Goal: Use online tool/utility: Utilize a website feature to perform a specific function

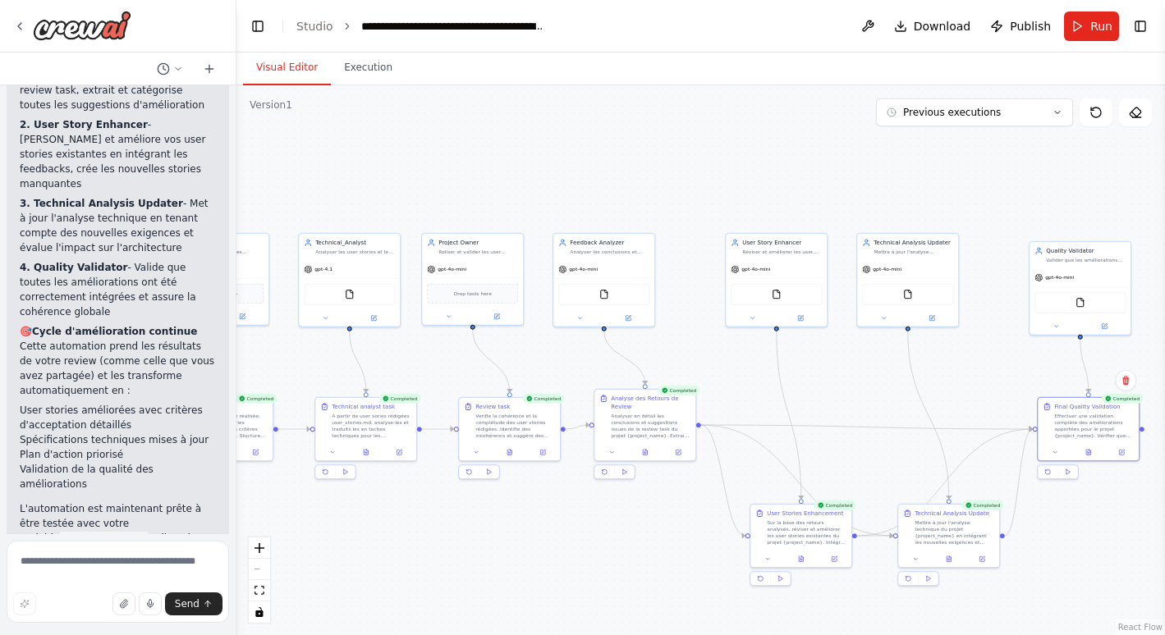
click at [284, 73] on button "Visual Editor" at bounding box center [287, 68] width 88 height 34
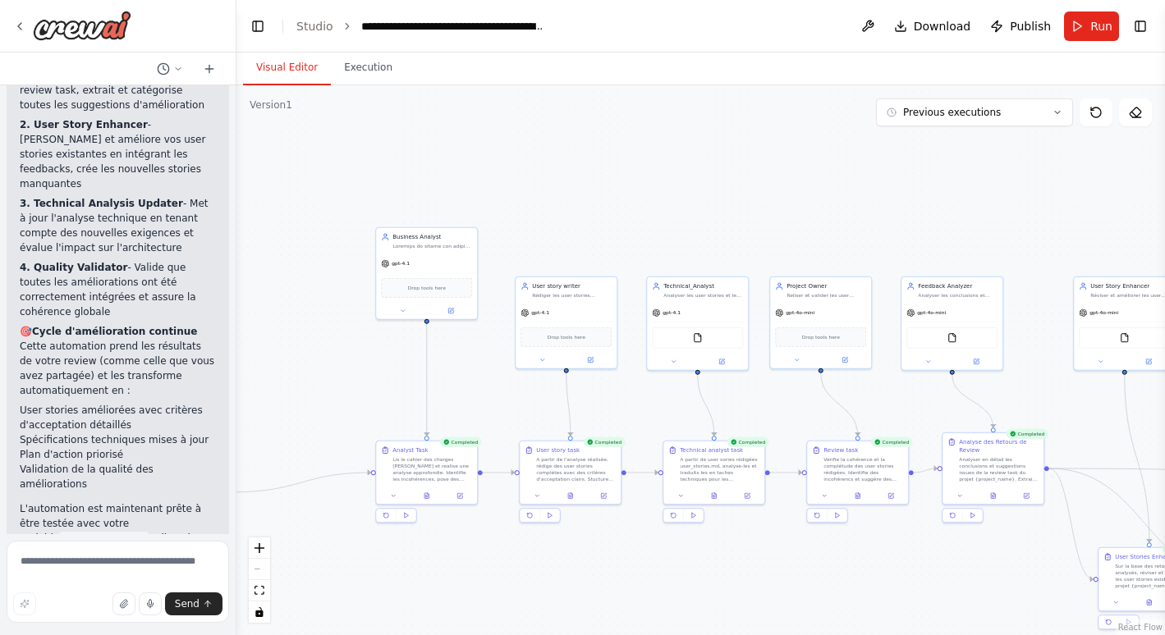
drag, startPoint x: 535, startPoint y: 183, endPoint x: 883, endPoint y: 227, distance: 350.8
click at [883, 227] on div ".deletable-edge-delete-btn { width: 20px; height: 20px; border: 0px solid #ffff…" at bounding box center [700, 360] width 929 height 550
click at [454, 316] on div at bounding box center [426, 311] width 101 height 16
click at [454, 311] on icon at bounding box center [450, 311] width 7 height 7
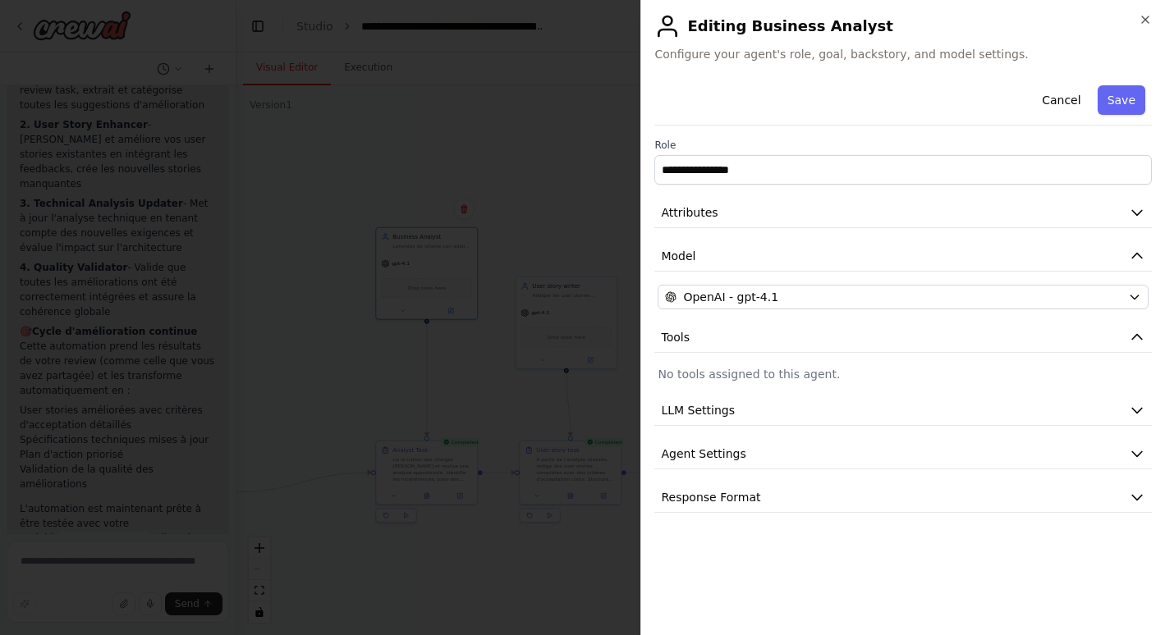
click at [1131, 213] on icon "button" at bounding box center [1137, 212] width 16 height 16
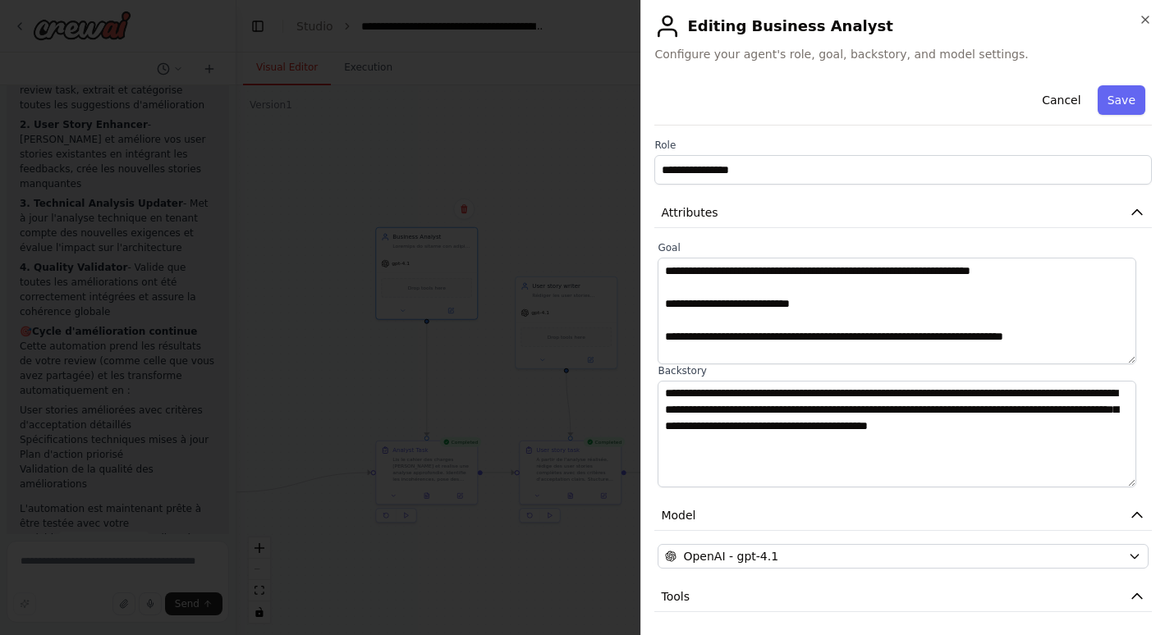
scroll to position [558, 0]
click at [1120, 100] on button "Save" at bounding box center [1122, 100] width 48 height 30
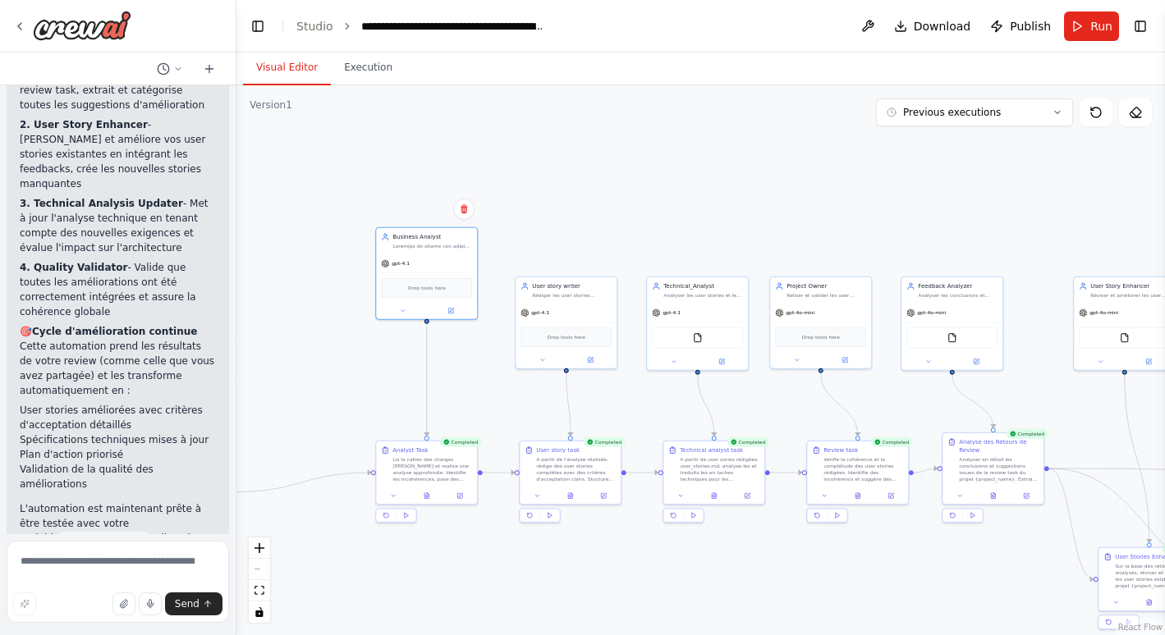
click at [553, 478] on div "A partir de l'analyse réalisée, rédige des user stories complètes avec des crit…" at bounding box center [576, 469] width 80 height 26
click at [568, 488] on div at bounding box center [570, 496] width 101 height 17
click at [591, 364] on div at bounding box center [566, 360] width 101 height 16
click at [590, 359] on icon at bounding box center [591, 359] width 4 height 4
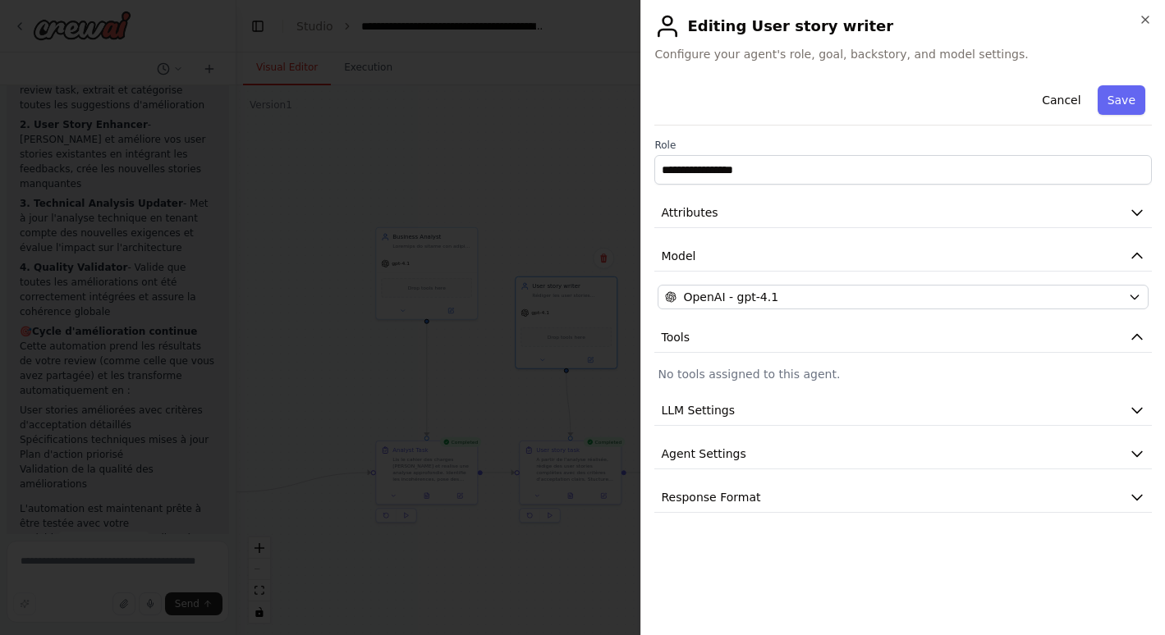
click at [1135, 217] on icon "button" at bounding box center [1137, 212] width 16 height 16
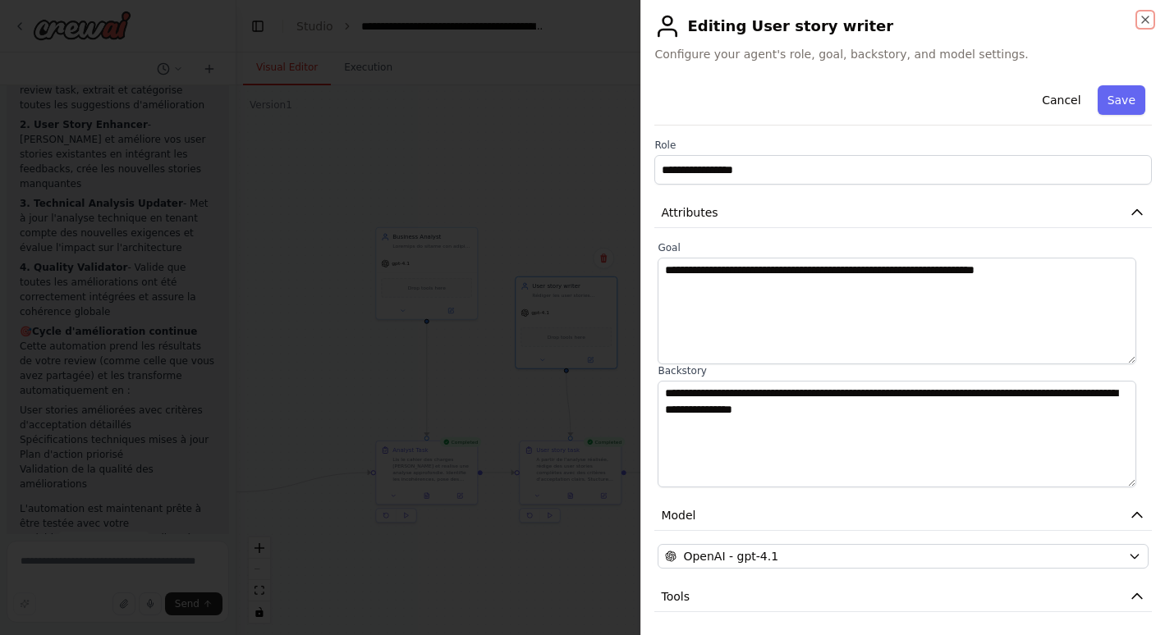
click at [1146, 20] on icon "button" at bounding box center [1145, 19] width 13 height 13
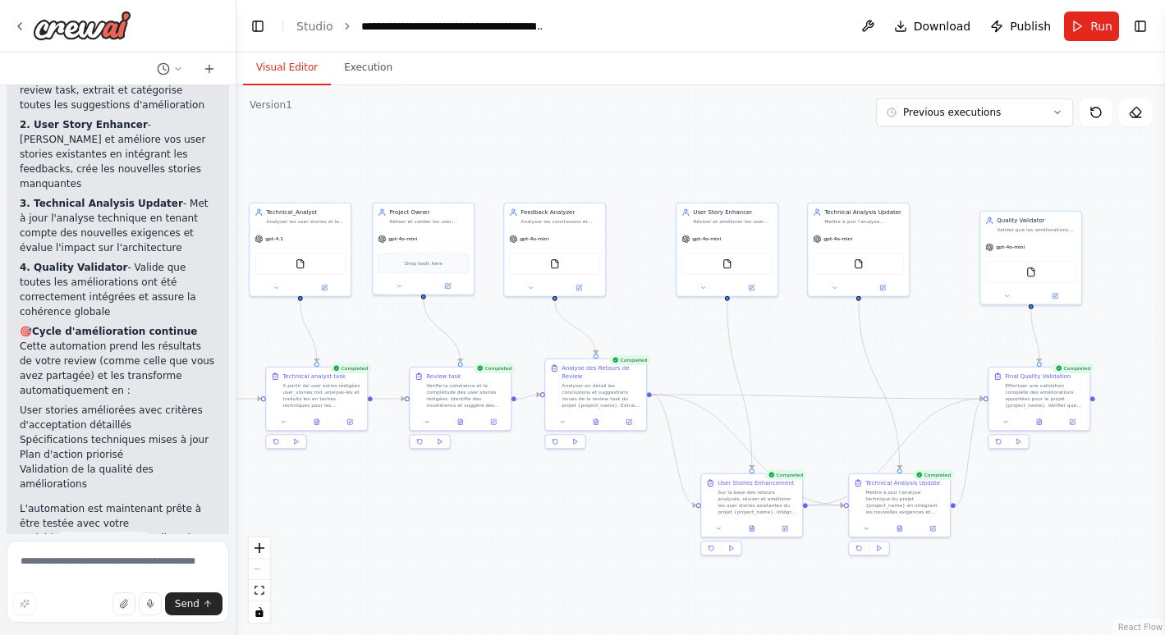
drag, startPoint x: 827, startPoint y: 250, endPoint x: 429, endPoint y: 177, distance: 404.0
click at [429, 177] on div ".deletable-edge-delete-btn { width: 20px; height: 20px; border: 0px solid #ffff…" at bounding box center [700, 360] width 929 height 550
click at [752, 530] on icon at bounding box center [752, 530] width 4 height 6
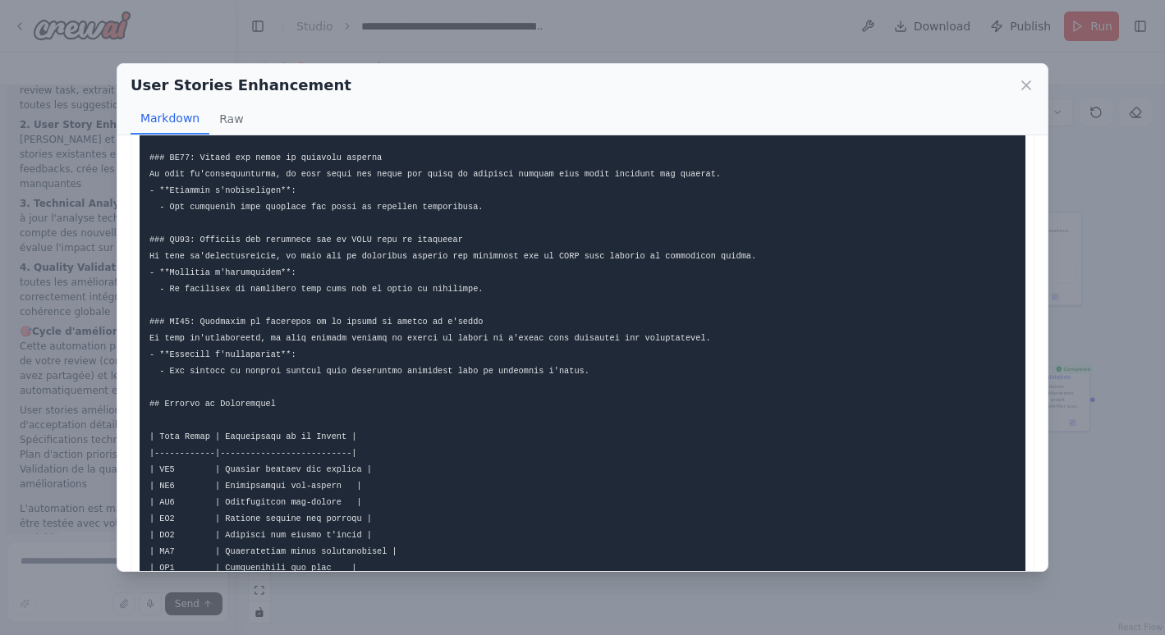
scroll to position [2268, 0]
click at [1029, 85] on icon at bounding box center [1026, 85] width 16 height 16
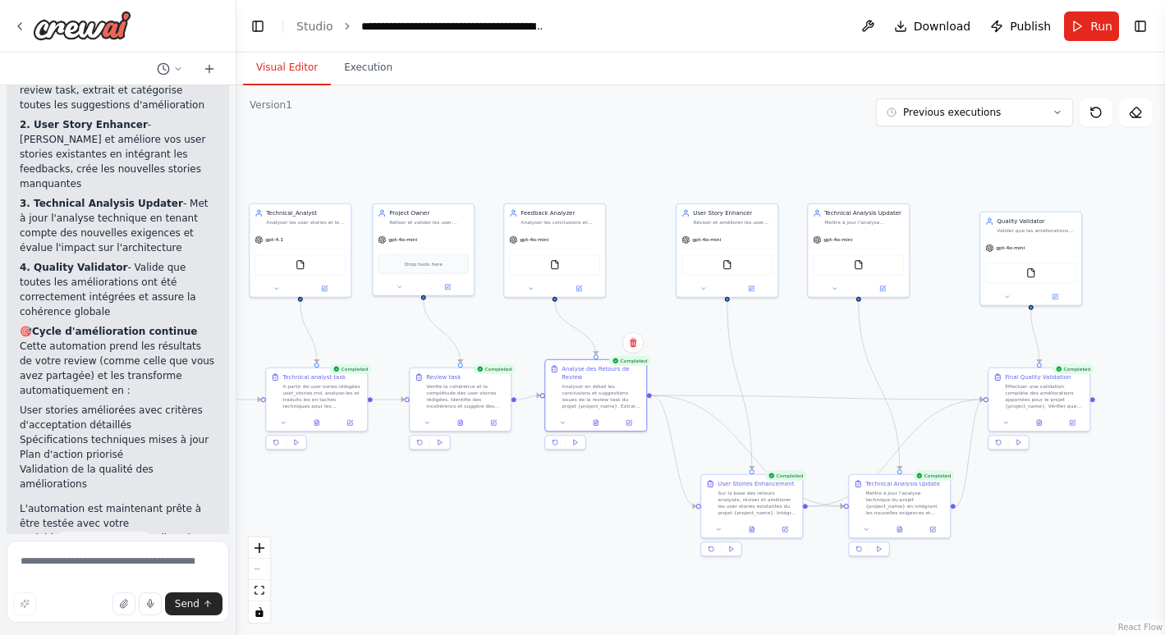
click at [596, 421] on icon at bounding box center [596, 423] width 4 height 6
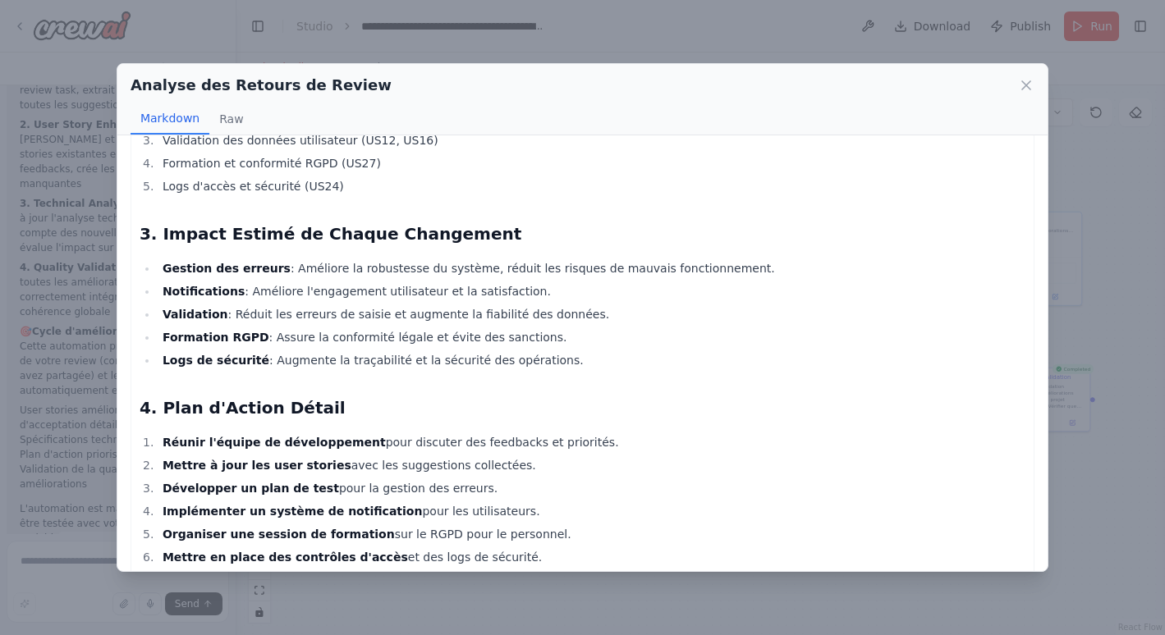
scroll to position [1307, 0]
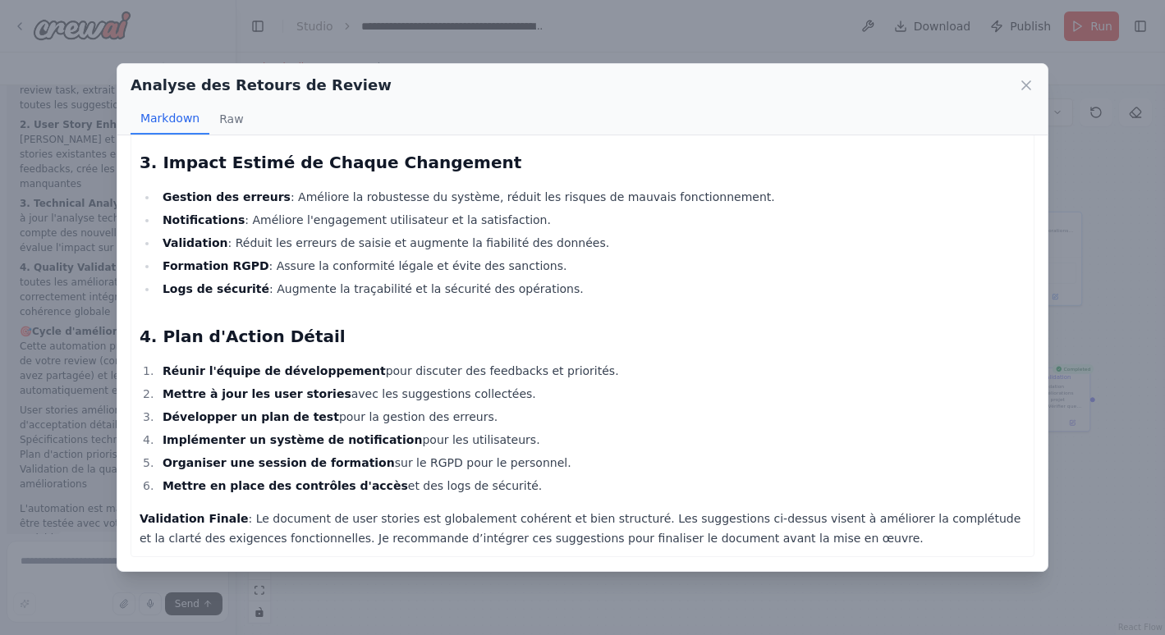
click at [1026, 90] on icon at bounding box center [1026, 85] width 16 height 16
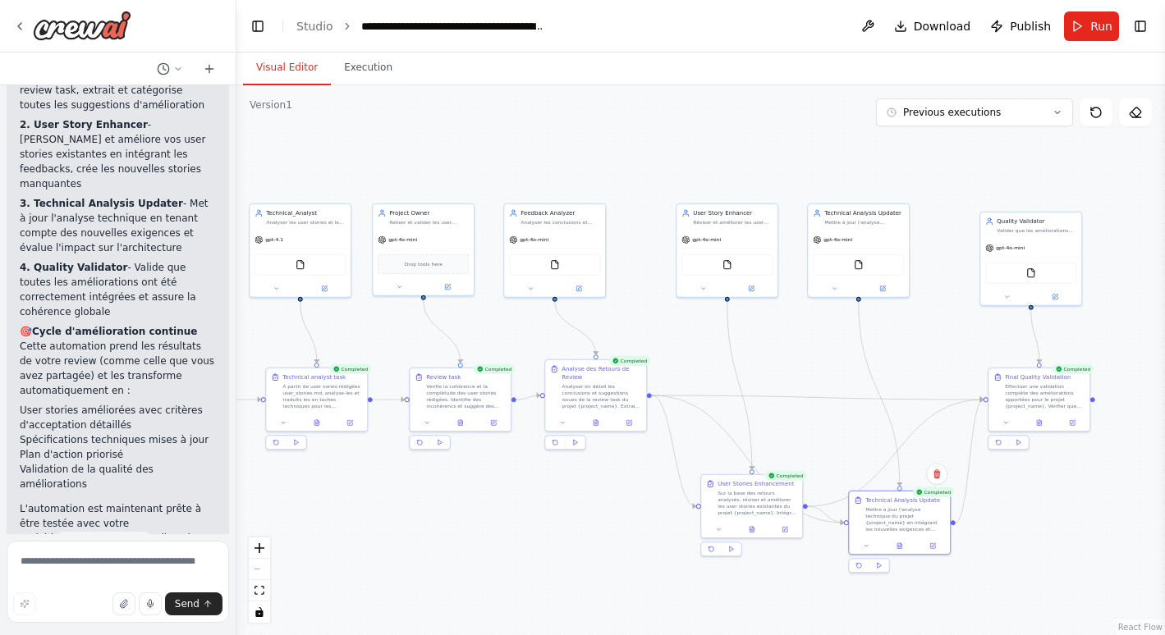
drag, startPoint x: 897, startPoint y: 522, endPoint x: 900, endPoint y: 532, distance: 10.2
click at [900, 538] on div at bounding box center [899, 546] width 101 height 17
click at [900, 533] on button at bounding box center [900, 538] width 34 height 10
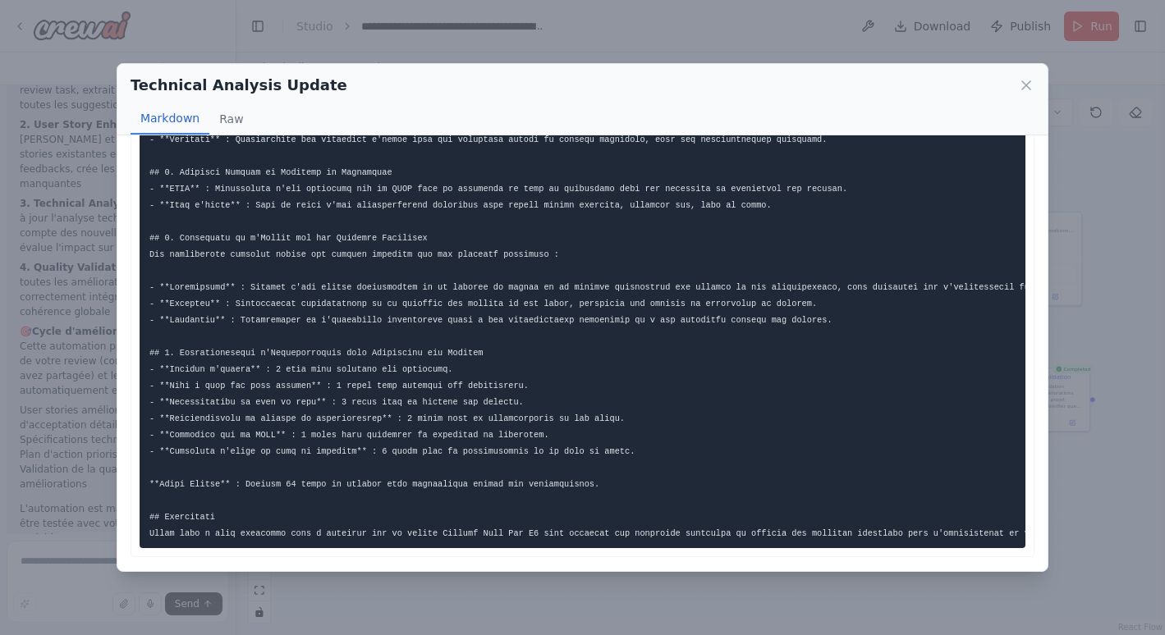
scroll to position [324, 0]
click at [1020, 86] on icon at bounding box center [1026, 85] width 16 height 16
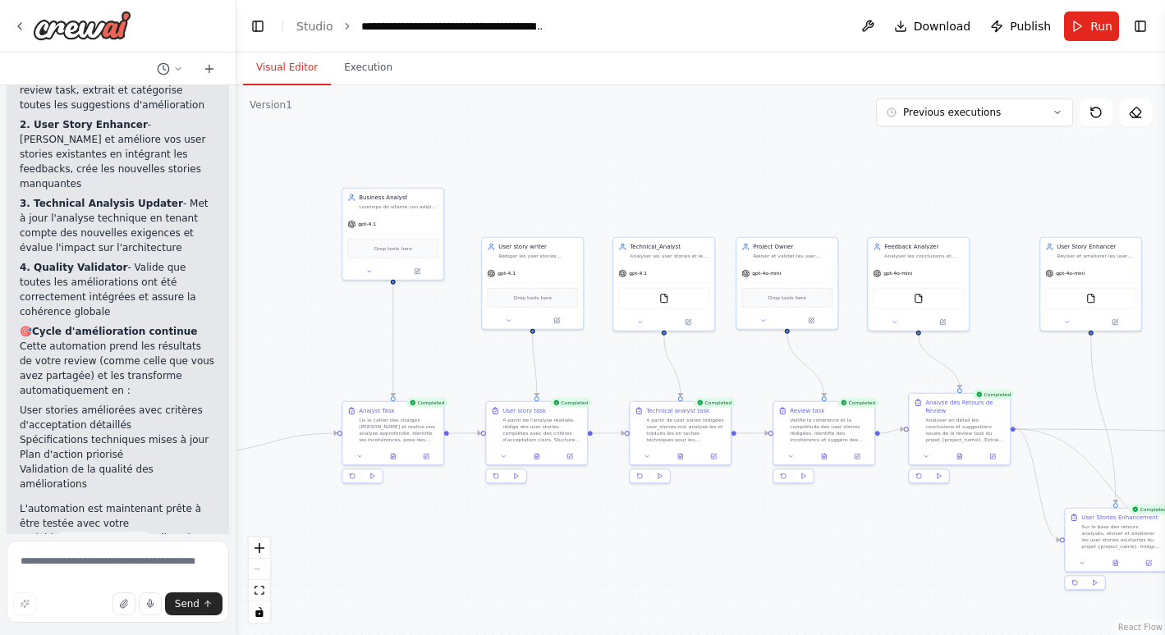
drag, startPoint x: 438, startPoint y: 167, endPoint x: 802, endPoint y: 201, distance: 365.2
click at [802, 201] on div ".deletable-edge-delete-btn { width: 20px; height: 20px; border: 0px solid #ffff…" at bounding box center [700, 360] width 929 height 550
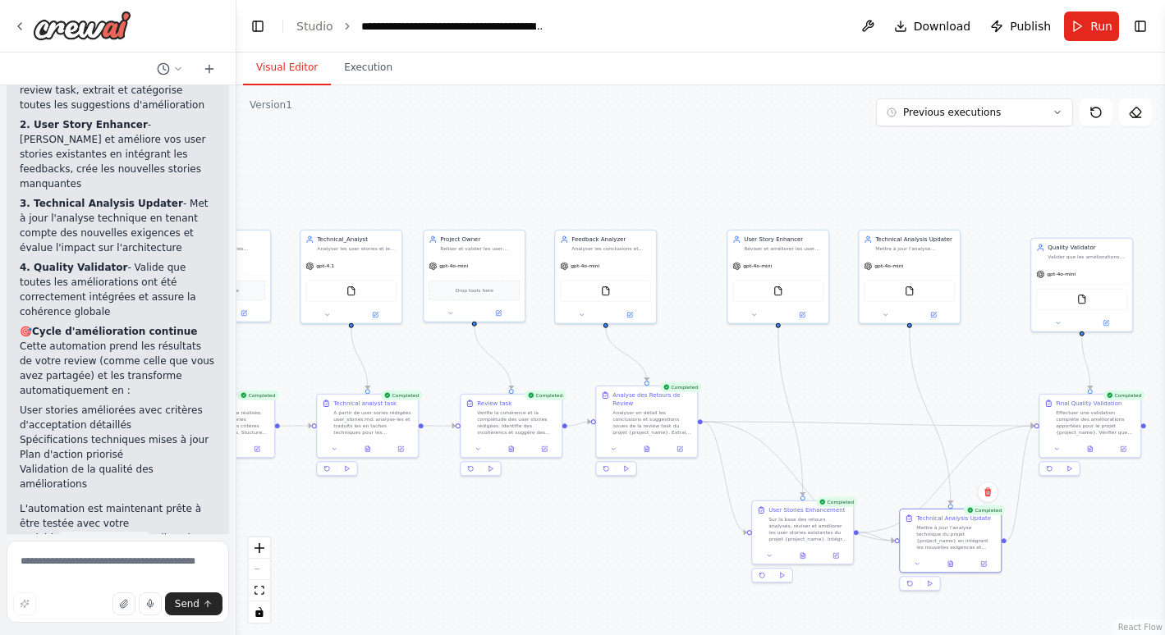
drag, startPoint x: 730, startPoint y: 163, endPoint x: 417, endPoint y: 156, distance: 312.9
click at [417, 156] on div ".deletable-edge-delete-btn { width: 20px; height: 20px; border: 0px solid #ffff…" at bounding box center [700, 360] width 929 height 550
drag, startPoint x: 633, startPoint y: 166, endPoint x: 642, endPoint y: 194, distance: 29.3
drag, startPoint x: 642, startPoint y: 194, endPoint x: 347, endPoint y: 126, distance: 302.3
click at [347, 126] on div ".deletable-edge-delete-btn { width: 20px; height: 20px; border: 0px solid #ffff…" at bounding box center [700, 360] width 929 height 550
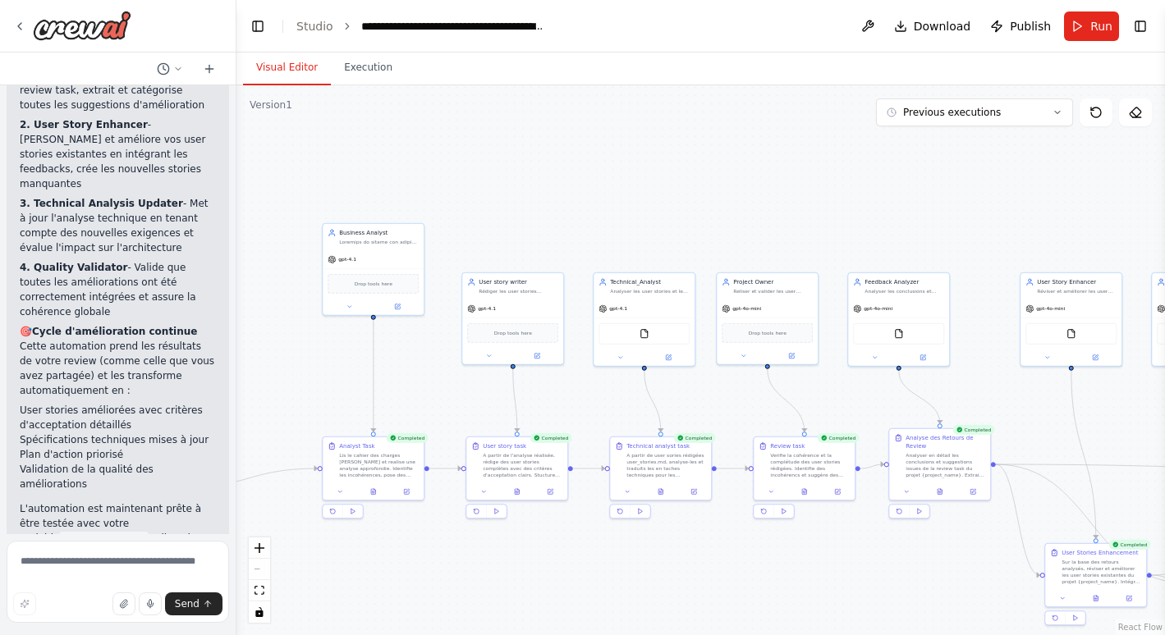
drag, startPoint x: 349, startPoint y: 133, endPoint x: 642, endPoint y: 176, distance: 296.2
click at [642, 176] on div ".deletable-edge-delete-btn { width: 20px; height: 20px; border: 0px solid #ffff…" at bounding box center [700, 360] width 929 height 550
drag, startPoint x: 493, startPoint y: 165, endPoint x: 675, endPoint y: 216, distance: 189.2
drag, startPoint x: 675, startPoint y: 216, endPoint x: 498, endPoint y: 173, distance: 182.4
click at [498, 173] on div ".deletable-edge-delete-btn { width: 20px; height: 20px; border: 0px solid #ffff…" at bounding box center [700, 360] width 929 height 550
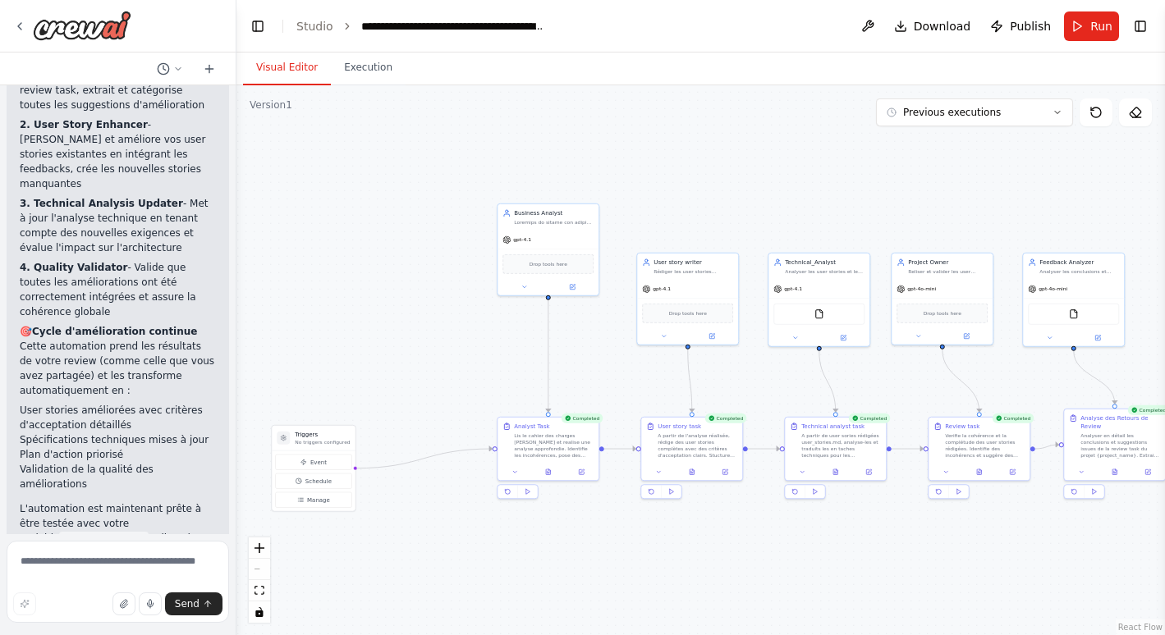
drag, startPoint x: 498, startPoint y: 173, endPoint x: 667, endPoint y: 151, distance: 171.4
click at [667, 151] on div ".deletable-edge-delete-btn { width: 20px; height: 20px; border: 0px solid #ffff…" at bounding box center [700, 360] width 929 height 550
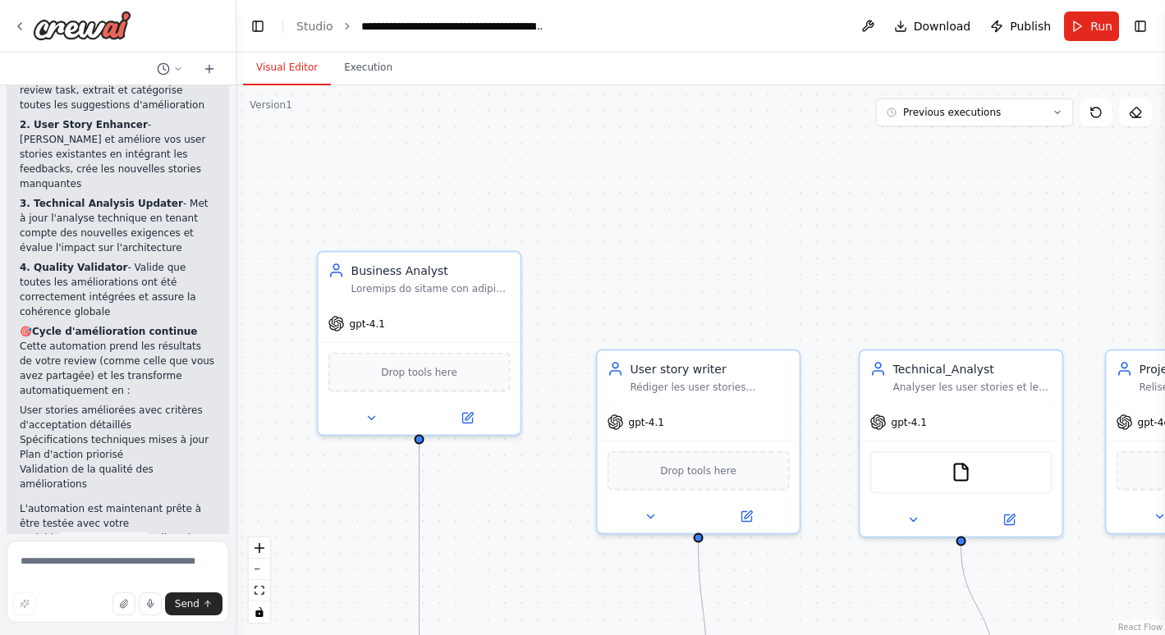
drag, startPoint x: 663, startPoint y: 251, endPoint x: 794, endPoint y: 191, distance: 144.4
drag, startPoint x: 794, startPoint y: 191, endPoint x: 639, endPoint y: 227, distance: 159.1
click at [639, 227] on div ".deletable-edge-delete-btn { width: 20px; height: 20px; border: 0px solid #ffff…" at bounding box center [700, 360] width 929 height 550
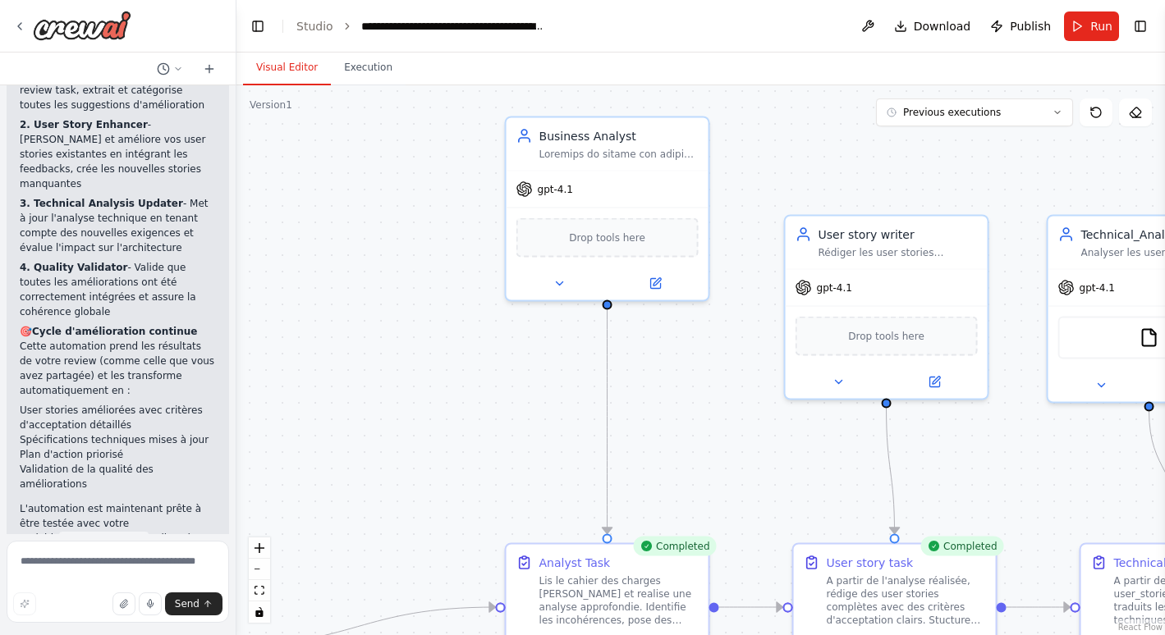
drag, startPoint x: 639, startPoint y: 227, endPoint x: 827, endPoint y: 92, distance: 231.2
click at [827, 92] on div ".deletable-edge-delete-btn { width: 20px; height: 20px; border: 0px solid #ffff…" at bounding box center [700, 360] width 929 height 550
click at [264, 570] on button "zoom out" at bounding box center [259, 569] width 21 height 21
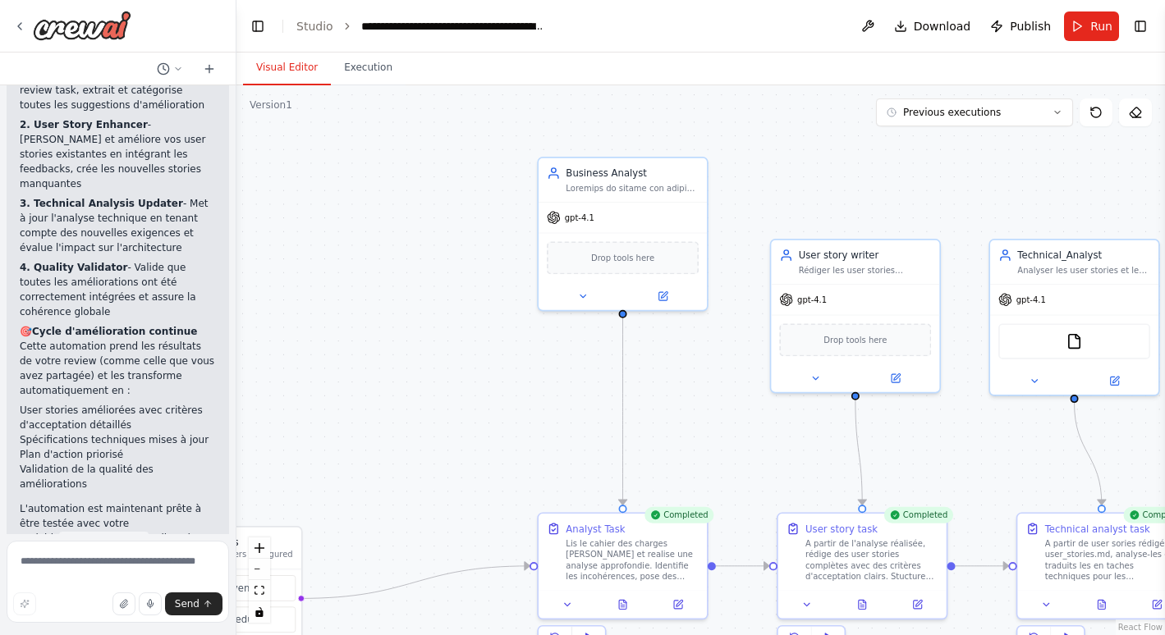
click at [264, 570] on button "zoom out" at bounding box center [259, 569] width 21 height 21
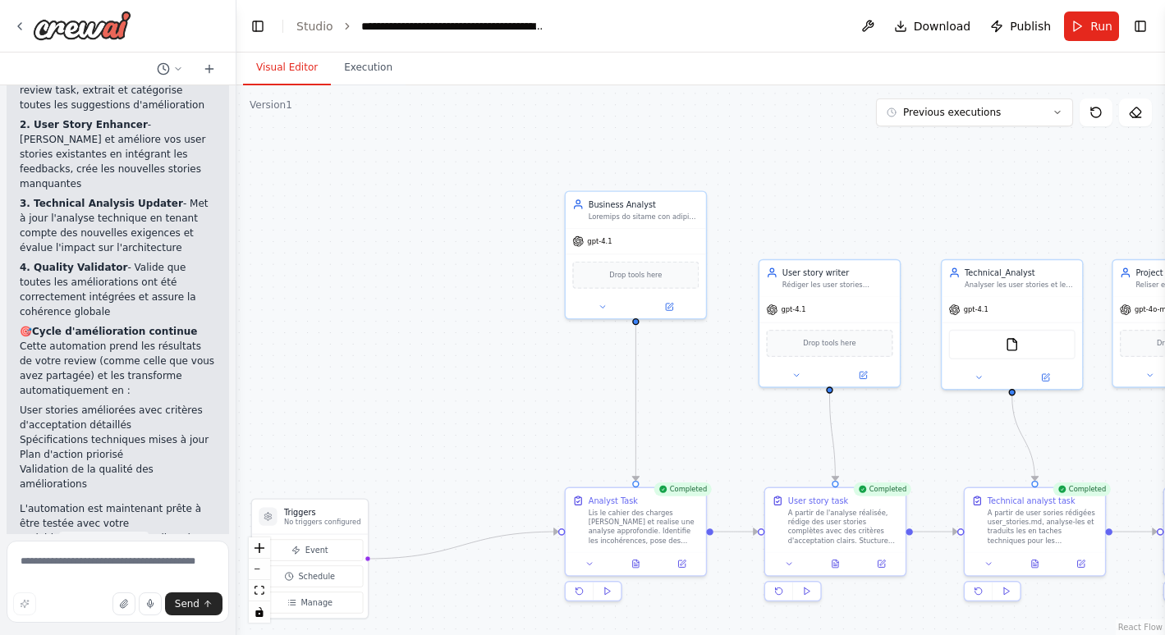
click at [264, 570] on button "zoom out" at bounding box center [259, 569] width 21 height 21
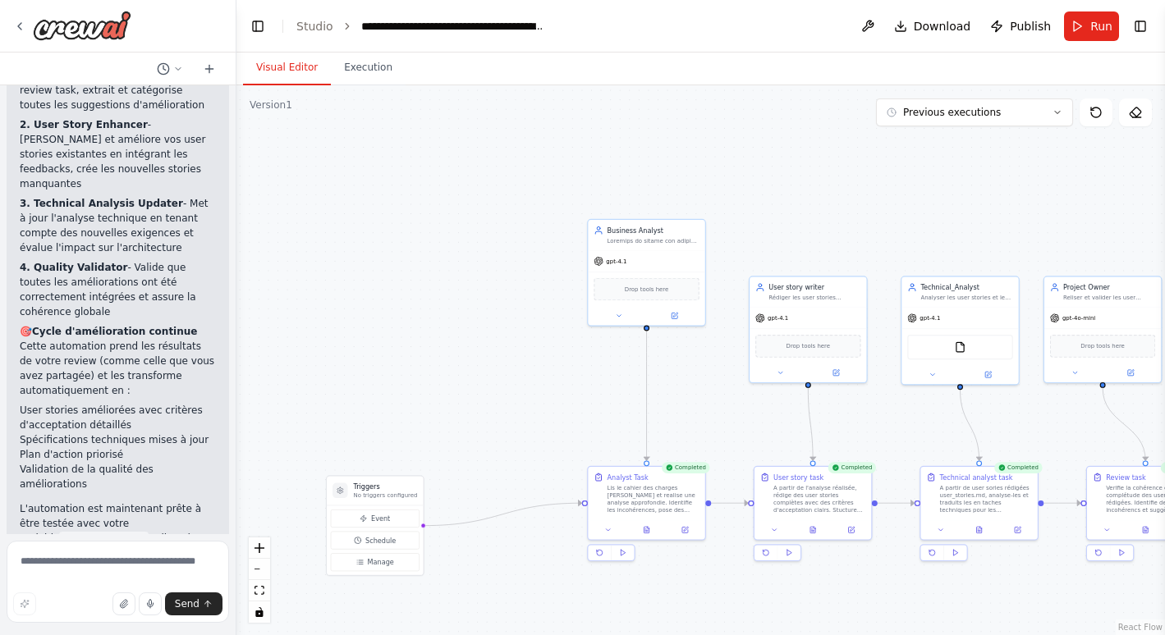
click at [264, 570] on button "zoom out" at bounding box center [259, 569] width 21 height 21
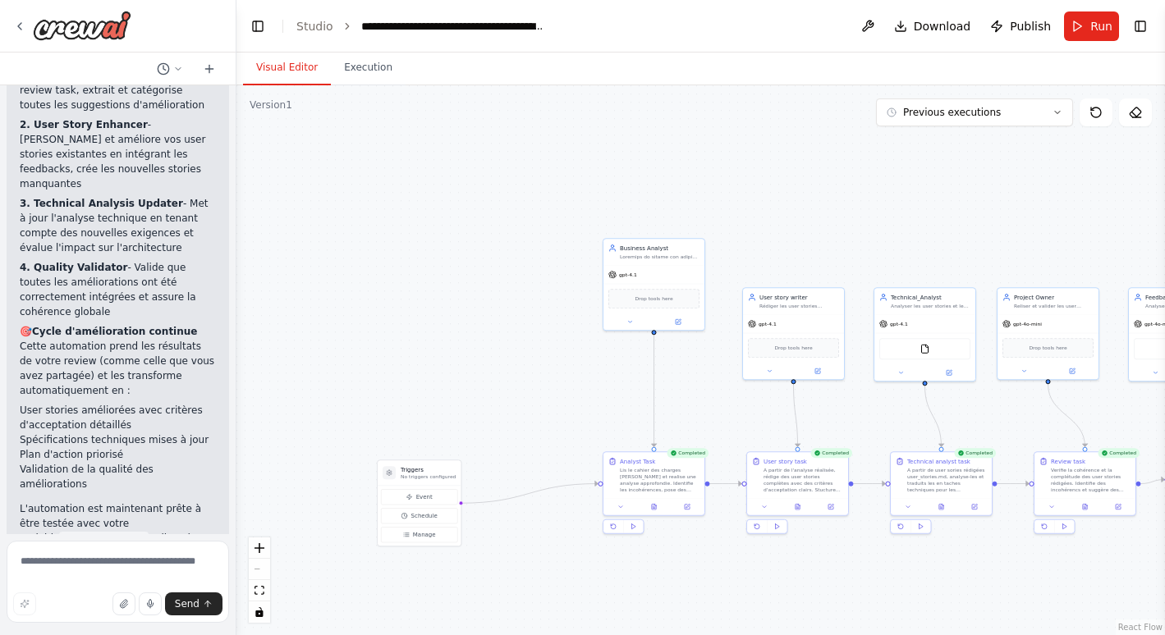
click at [259, 24] on button "Toggle Left Sidebar" at bounding box center [257, 26] width 23 height 23
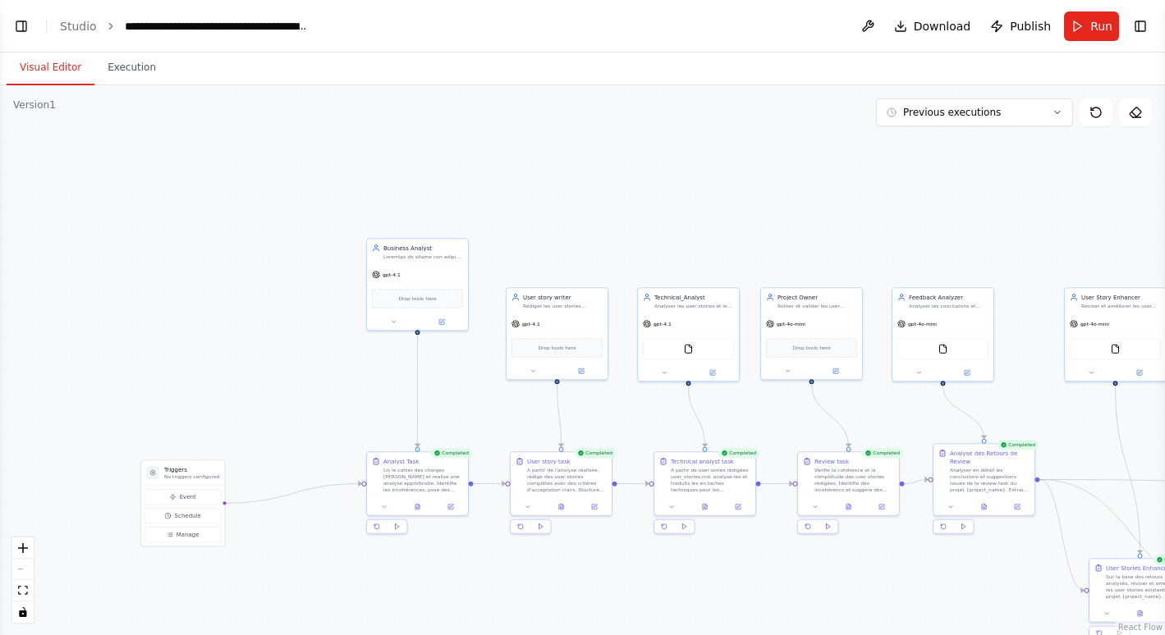
click at [1140, 29] on button "Toggle Right Sidebar" at bounding box center [1140, 26] width 23 height 23
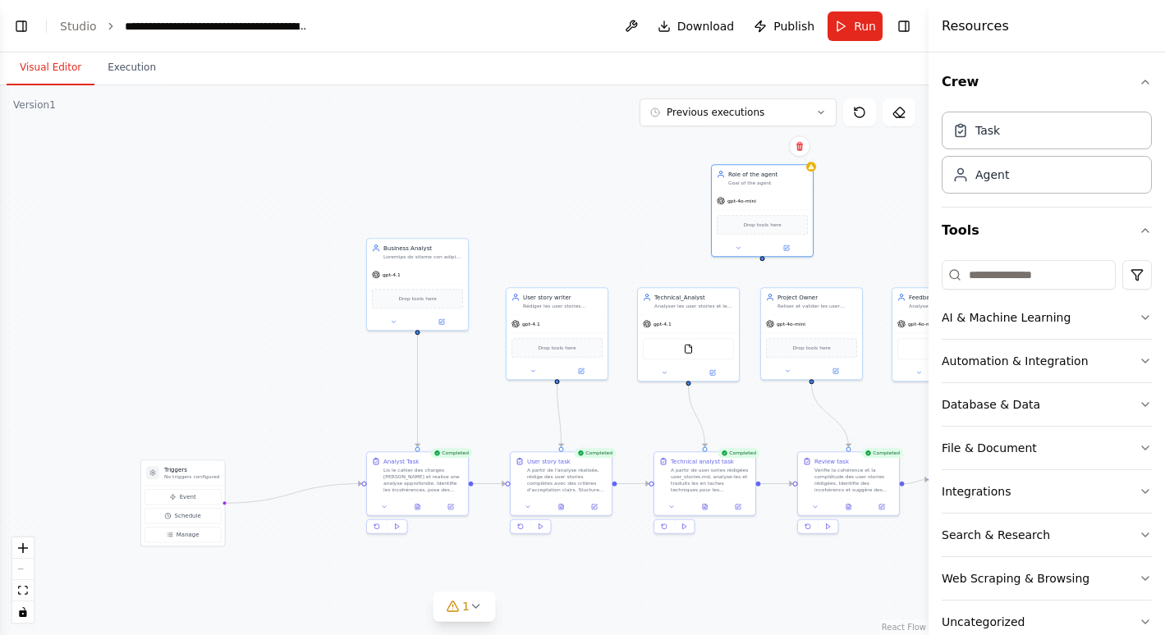
drag, startPoint x: 791, startPoint y: 258, endPoint x: 767, endPoint y: 208, distance: 55.8
click at [767, 208] on div "gpt-4o-mini Drop tools here" at bounding box center [762, 223] width 101 height 65
drag, startPoint x: 759, startPoint y: 209, endPoint x: 531, endPoint y: 155, distance: 234.6
click at [531, 155] on div "Drop tools here" at bounding box center [532, 159] width 101 height 30
drag, startPoint x: 533, startPoint y: 193, endPoint x: 673, endPoint y: 191, distance: 140.4
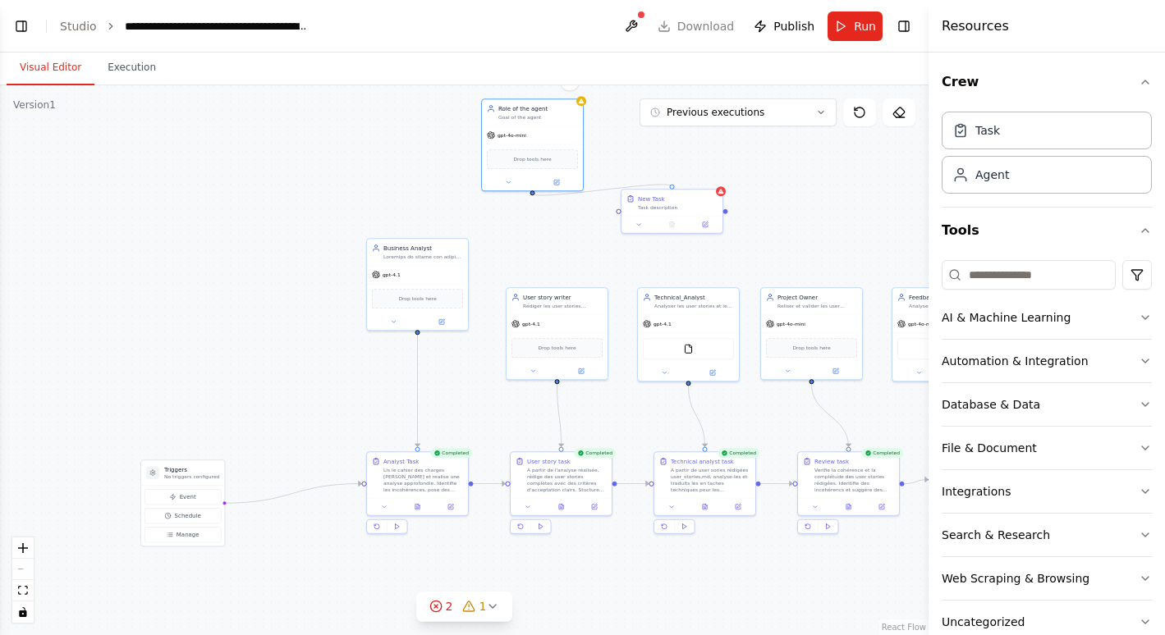
click at [667, 246] on div "Triggers No triggers configured Event Schedule Manage Technical_Analyst Analyse…" at bounding box center [434, 383] width 465 height 275
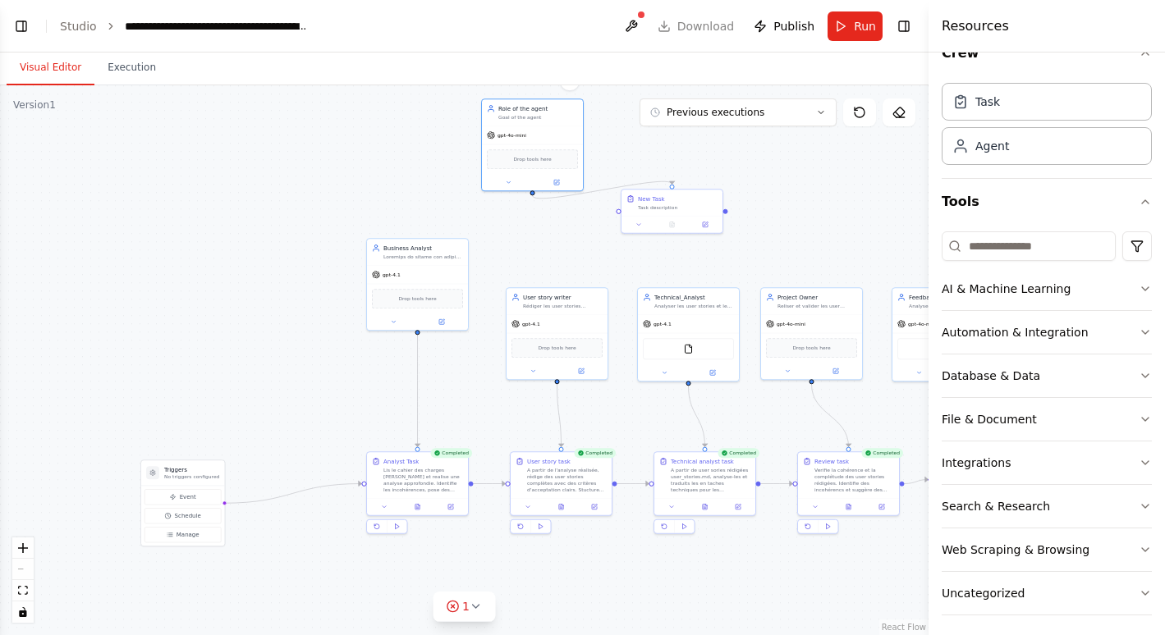
scroll to position [35, 0]
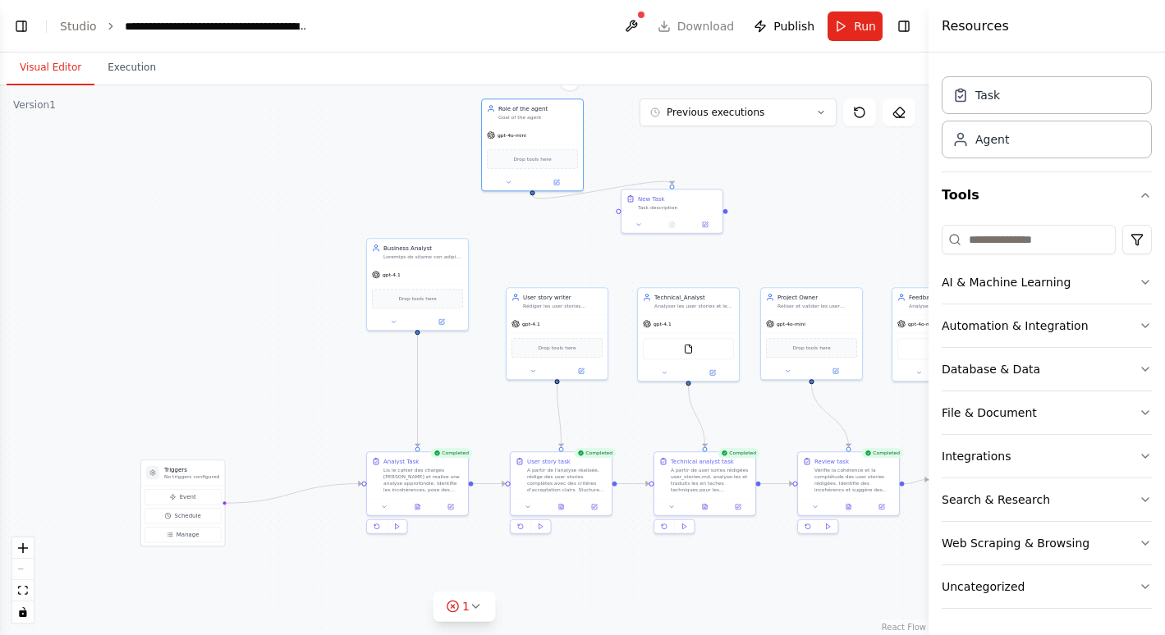
click at [845, 510] on button at bounding box center [848, 507] width 34 height 10
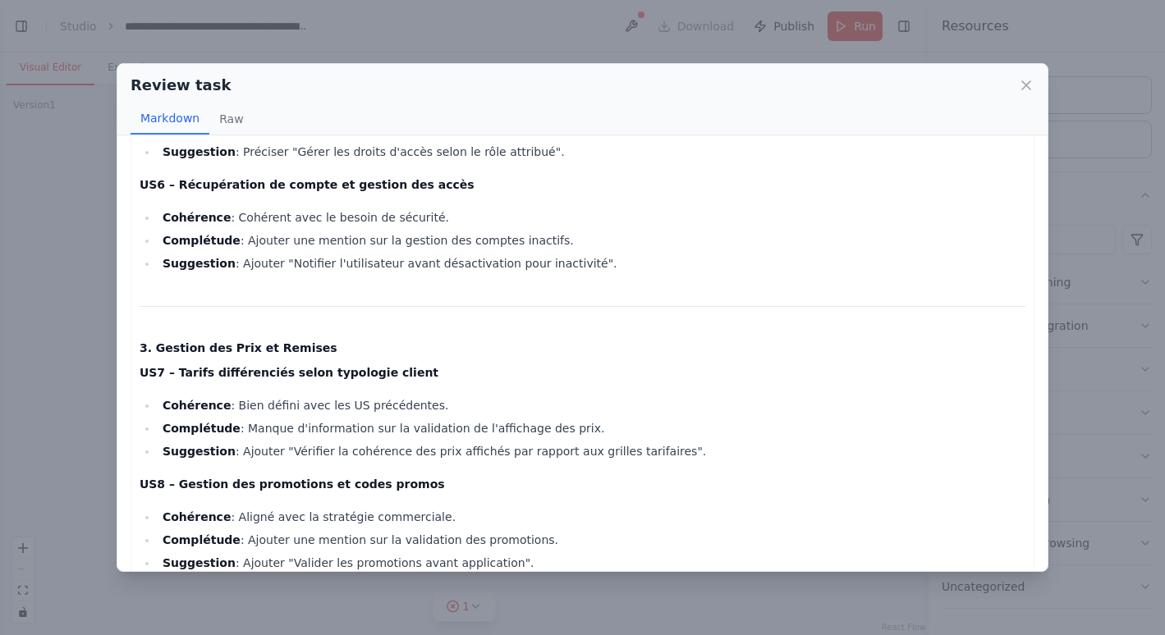
scroll to position [672, 0]
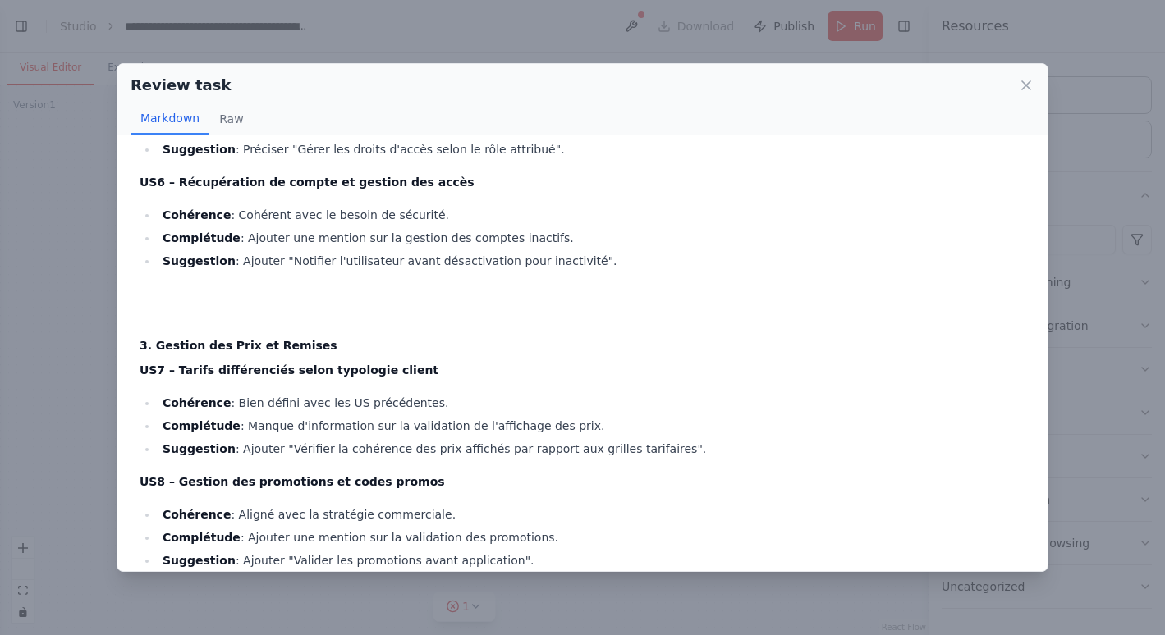
click at [1025, 89] on icon at bounding box center [1026, 85] width 16 height 16
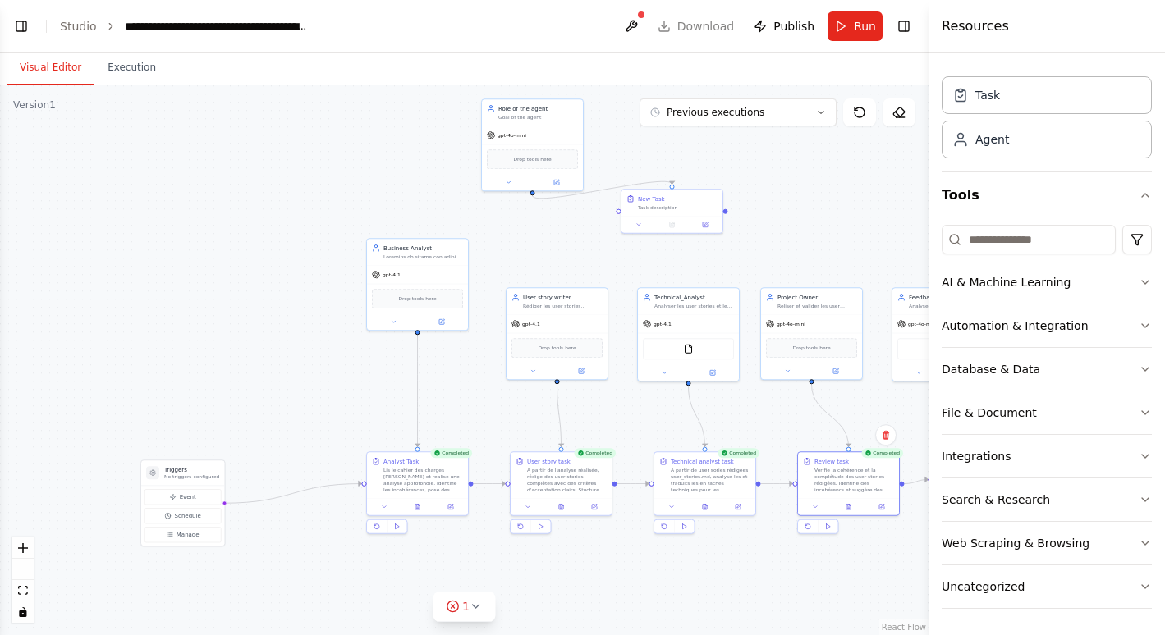
click at [906, 21] on button "Toggle Right Sidebar" at bounding box center [903, 26] width 23 height 23
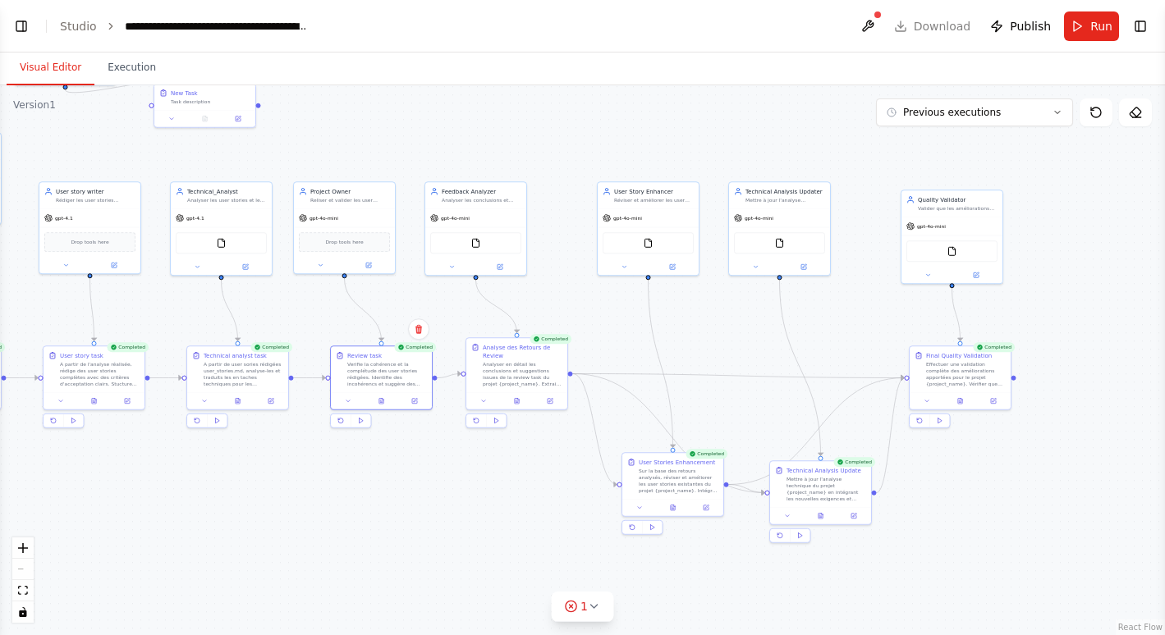
drag, startPoint x: 1020, startPoint y: 239, endPoint x: 553, endPoint y: 132, distance: 479.2
click at [553, 132] on div ".deletable-edge-delete-btn { width: 20px; height: 20px; border: 0px solid #ffff…" at bounding box center [582, 360] width 1165 height 550
click at [675, 504] on icon at bounding box center [673, 507] width 4 height 6
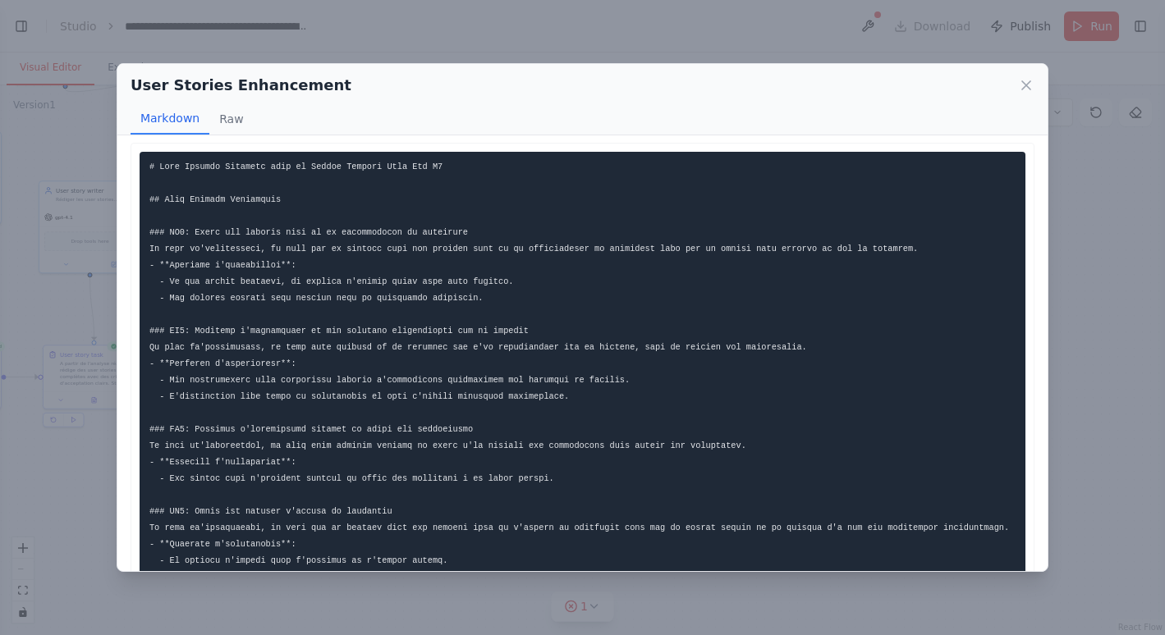
scroll to position [0, 0]
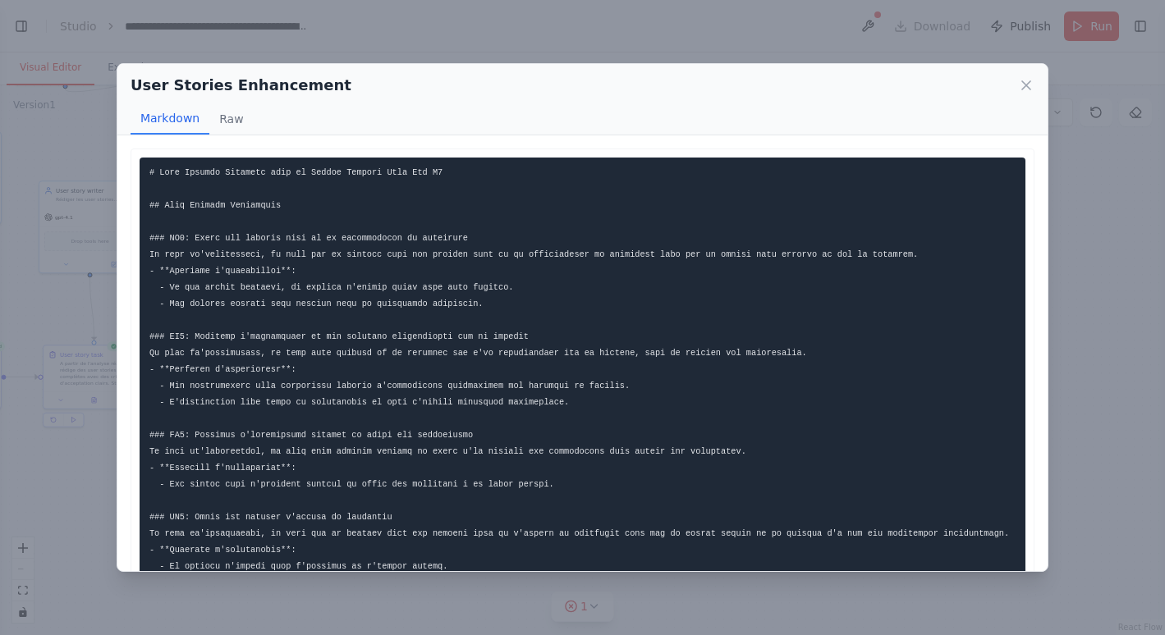
click at [1023, 88] on icon at bounding box center [1026, 85] width 8 height 8
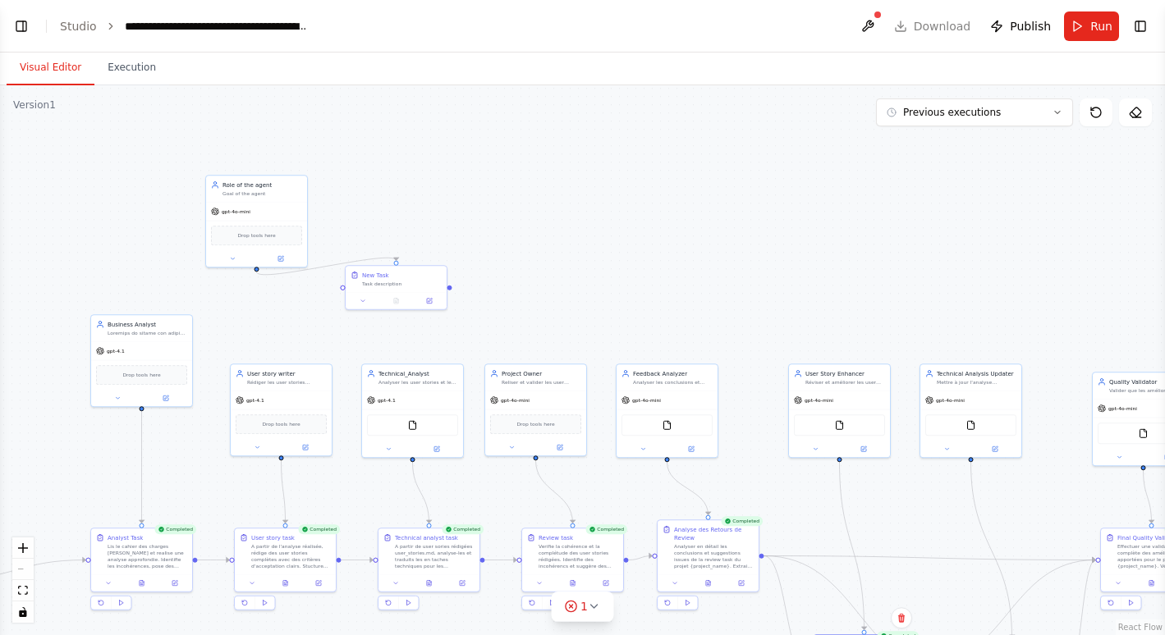
drag, startPoint x: 624, startPoint y: 128, endPoint x: 815, endPoint y: 311, distance: 264.8
click at [815, 311] on div ".deletable-edge-delete-btn { width: 20px; height: 20px; border: 0px solid #ffff…" at bounding box center [582, 360] width 1165 height 550
drag, startPoint x: 273, startPoint y: 199, endPoint x: 411, endPoint y: 169, distance: 141.1
click at [411, 169] on div "Role of the agent Goal of the agent gpt-4o-mini Drop tools here" at bounding box center [396, 188] width 103 height 93
click at [433, 118] on button at bounding box center [433, 123] width 21 height 21
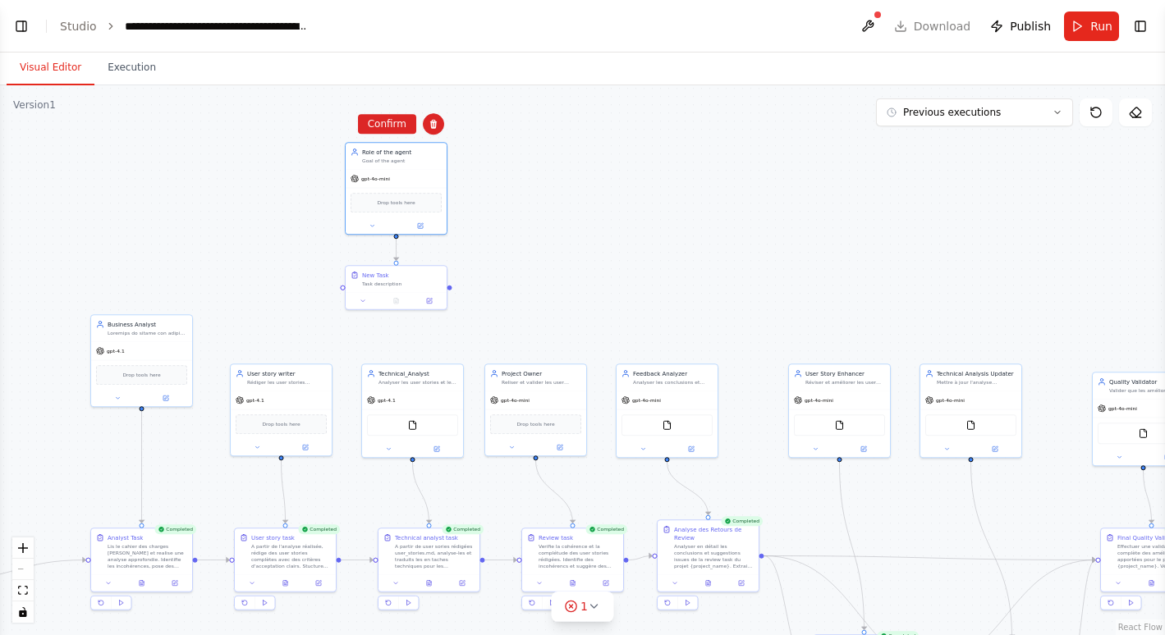
click at [433, 118] on button at bounding box center [433, 123] width 21 height 21
click at [437, 125] on icon at bounding box center [434, 124] width 10 height 10
click at [386, 123] on button "Confirm" at bounding box center [387, 124] width 58 height 20
drag, startPoint x: 406, startPoint y: 287, endPoint x: 460, endPoint y: 222, distance: 83.4
click at [460, 222] on div "New Task Task description" at bounding box center [453, 213] width 101 height 26
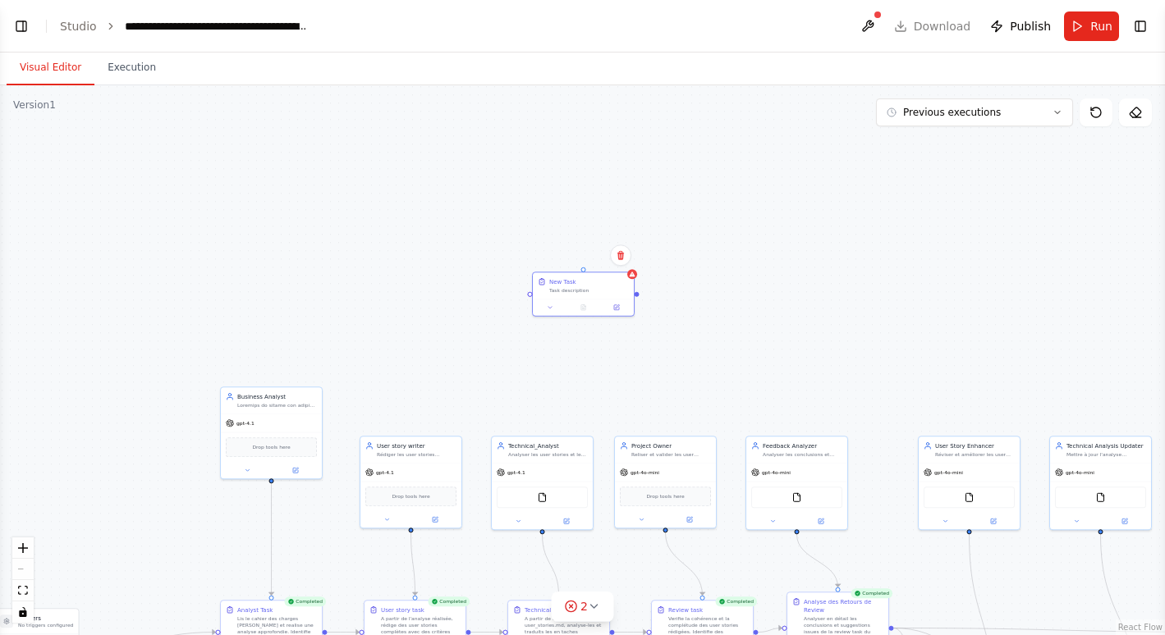
drag, startPoint x: 245, startPoint y: 181, endPoint x: 378, endPoint y: 251, distance: 150.6
click at [378, 251] on div ".deletable-edge-delete-btn { width: 20px; height: 20px; border: 0px solid #ffff…" at bounding box center [582, 360] width 1165 height 550
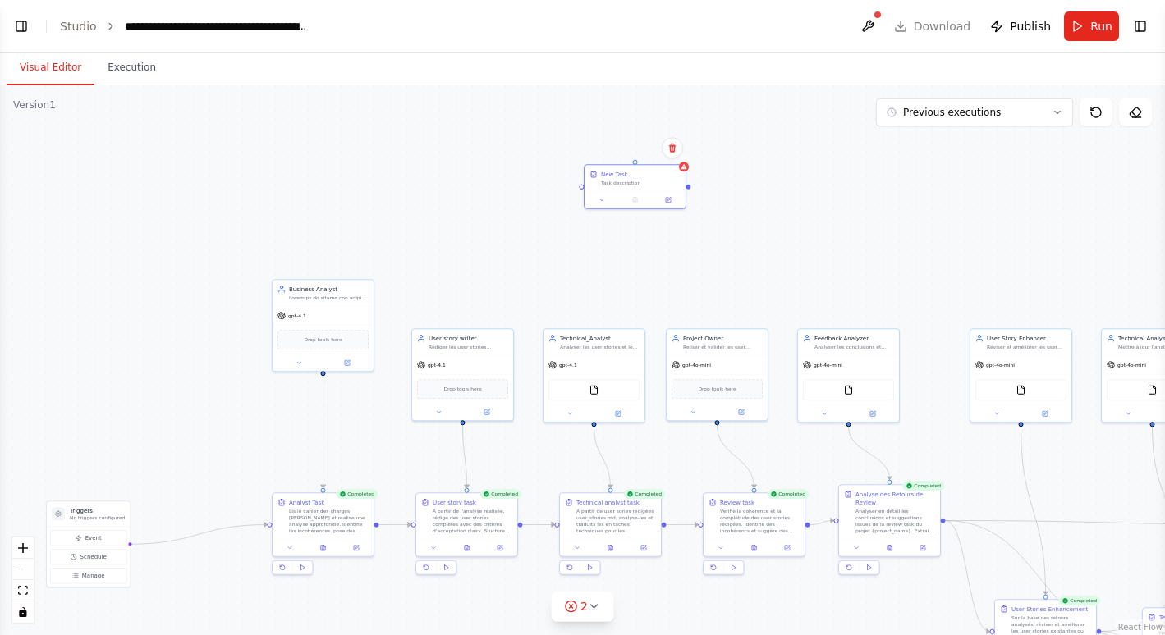
drag, startPoint x: 409, startPoint y: 272, endPoint x: 457, endPoint y: 166, distance: 116.5
click at [457, 166] on div ".deletable-edge-delete-btn { width: 20px; height: 20px; border: 0px solid #ffff…" at bounding box center [582, 360] width 1165 height 550
click at [674, 144] on icon at bounding box center [672, 148] width 7 height 9
click at [680, 147] on button at bounding box center [672, 147] width 21 height 21
click at [667, 147] on icon at bounding box center [672, 148] width 10 height 10
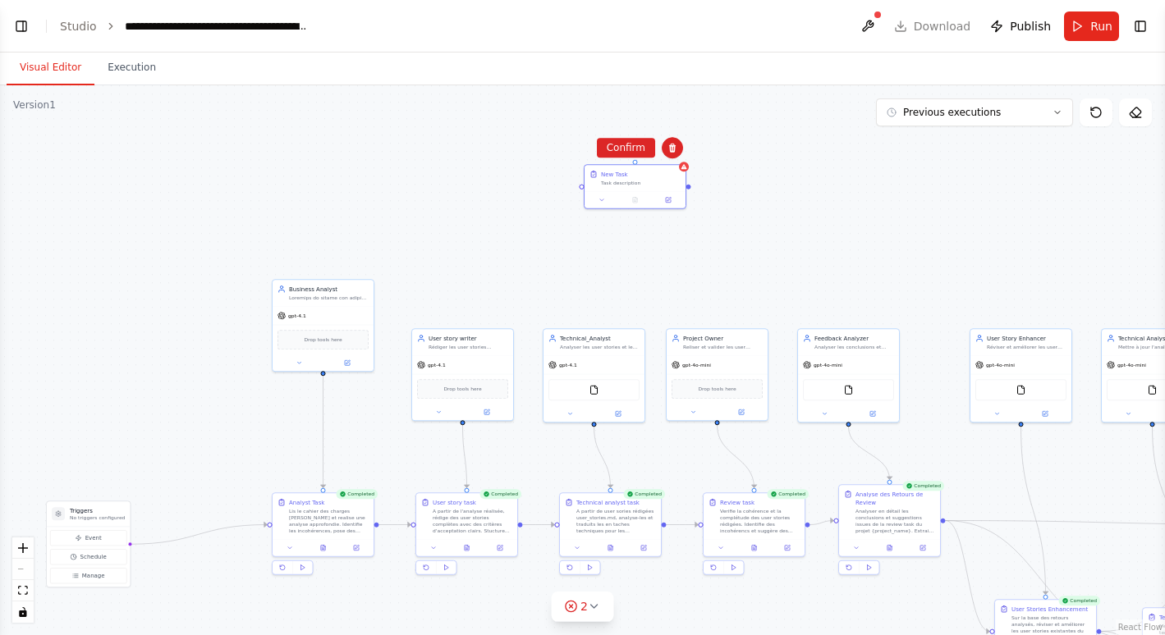
click at [626, 149] on button "Confirm" at bounding box center [626, 148] width 58 height 20
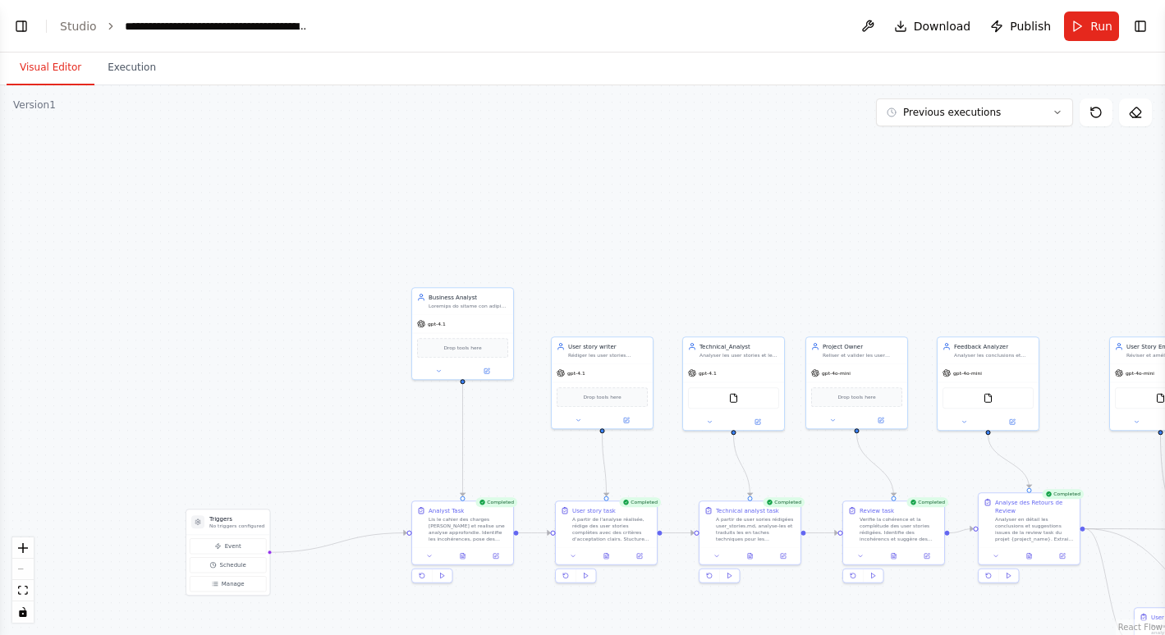
drag, startPoint x: 529, startPoint y: 140, endPoint x: 668, endPoint y: 149, distance: 139.8
click at [668, 149] on div ".deletable-edge-delete-btn { width: 20px; height: 20px; border: 0px solid #ffff…" at bounding box center [582, 360] width 1165 height 550
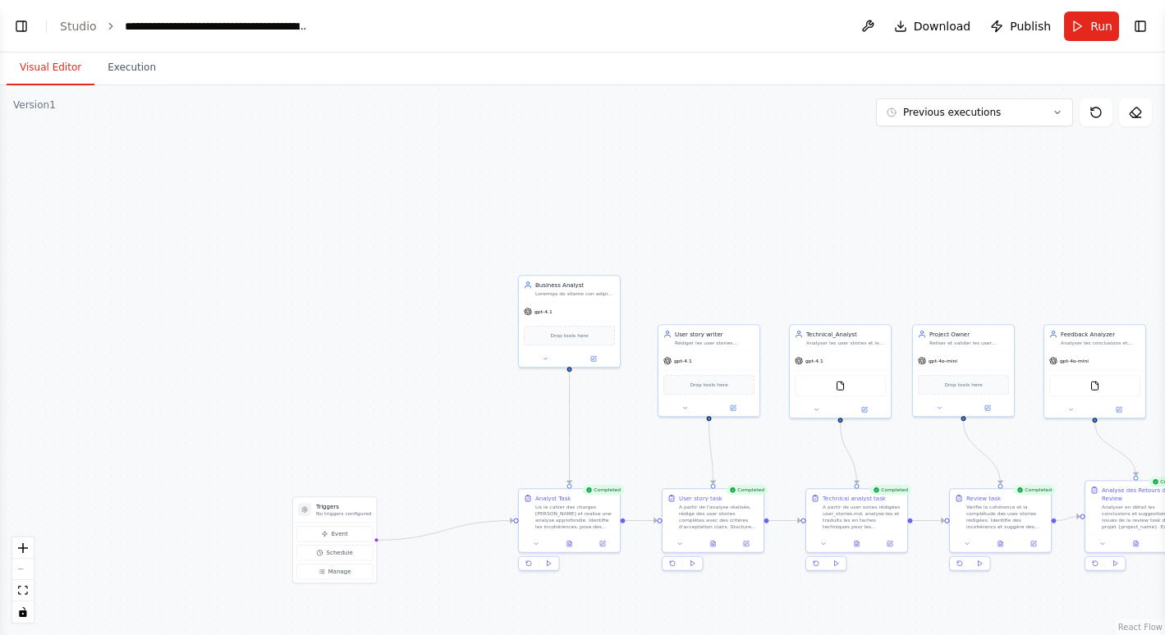
drag, startPoint x: 400, startPoint y: 179, endPoint x: 505, endPoint y: 167, distance: 105.8
click at [505, 167] on div ".deletable-edge-delete-btn { width: 20px; height: 20px; border: 0px solid #ffff…" at bounding box center [582, 360] width 1165 height 550
click at [539, 188] on div ".deletable-edge-delete-btn { width: 20px; height: 20px; border: 0px solid #ffff…" at bounding box center [582, 360] width 1165 height 550
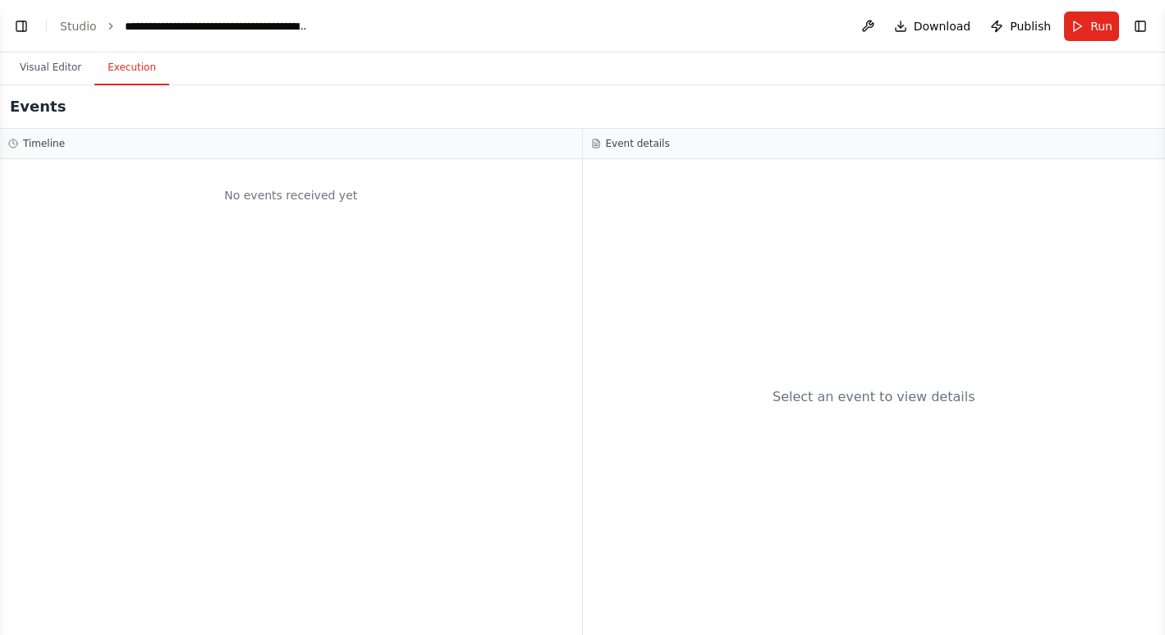
scroll to position [4352, 0]
